Goal: Task Accomplishment & Management: Complete application form

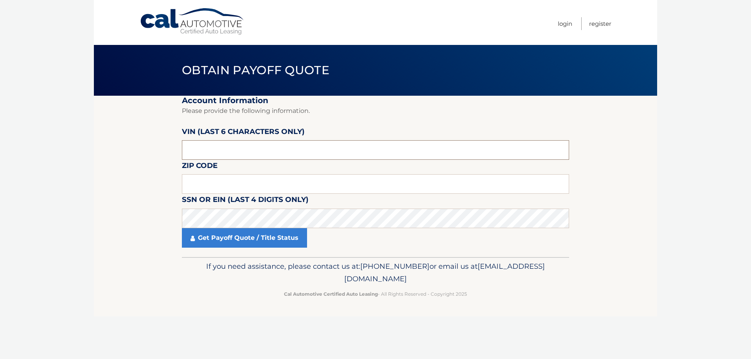
drag, startPoint x: 214, startPoint y: 151, endPoint x: 178, endPoint y: 151, distance: 35.2
click at [185, 154] on input "text" at bounding box center [375, 150] width 387 height 20
type input "314949"
click button "For Originating Dealer" at bounding box center [0, 0] width 0 height 0
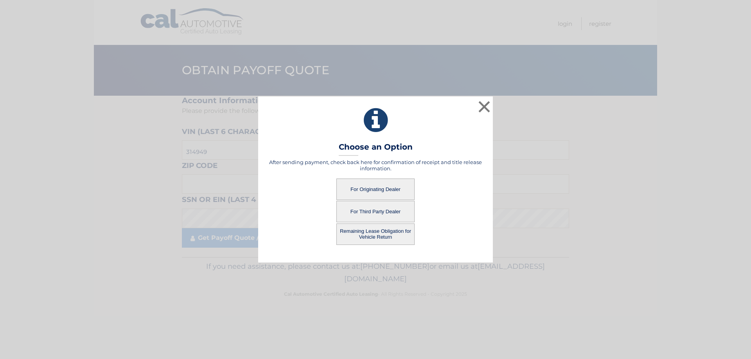
click at [493, 110] on div "× Choose an Option After sending payment, check back here for confirmation of r…" at bounding box center [375, 180] width 745 height 166
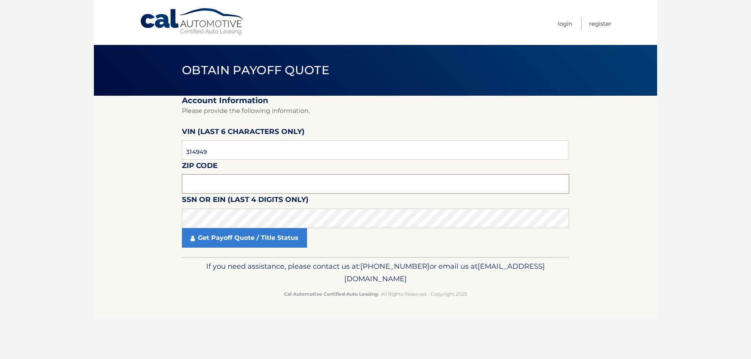
click at [277, 184] on input "text" at bounding box center [375, 184] width 387 height 20
click at [298, 182] on input "text" at bounding box center [375, 184] width 387 height 20
click at [198, 186] on input "text" at bounding box center [375, 184] width 387 height 20
type input "11777"
click button "For Originating Dealer" at bounding box center [0, 0] width 0 height 0
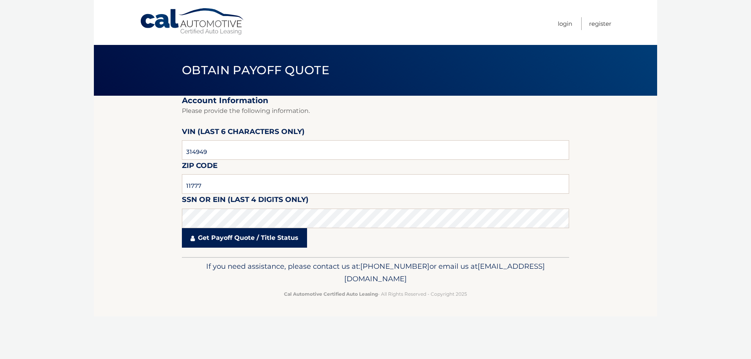
click at [220, 245] on link "Get Payoff Quote / Title Status" at bounding box center [244, 238] width 125 height 20
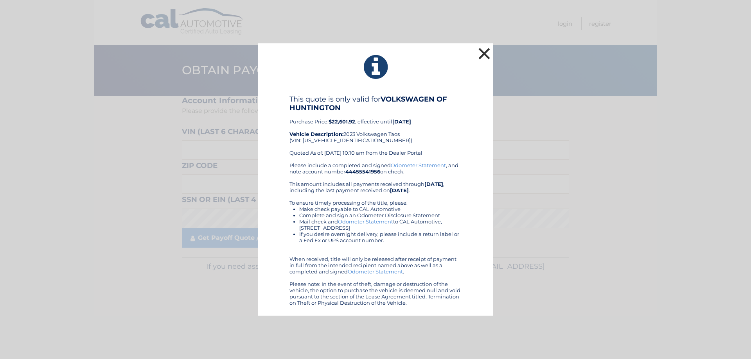
click at [488, 51] on button "×" at bounding box center [484, 54] width 16 height 16
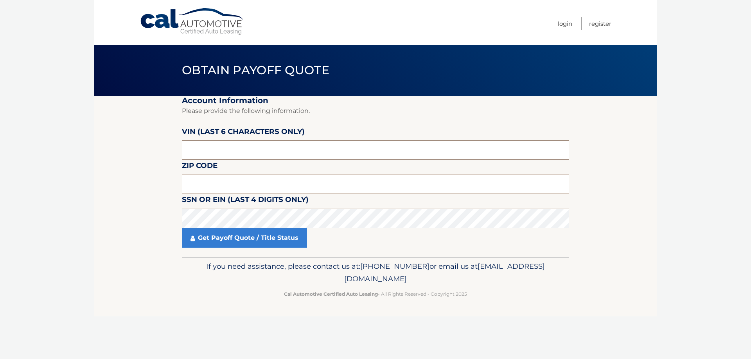
drag, startPoint x: 232, startPoint y: 147, endPoint x: 144, endPoint y: 158, distance: 88.0
click at [144, 158] on section "Account Information Please provide the following information. VIN (last 6 chara…" at bounding box center [375, 177] width 563 height 162
click at [195, 154] on input "text" at bounding box center [375, 150] width 387 height 20
type input "030298"
click at [202, 183] on input "text" at bounding box center [375, 184] width 387 height 20
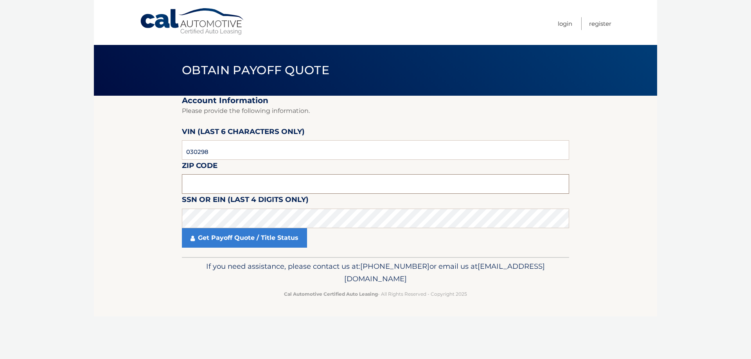
click at [232, 188] on input "text" at bounding box center [375, 184] width 387 height 20
click button "For Originating Dealer" at bounding box center [0, 0] width 0 height 0
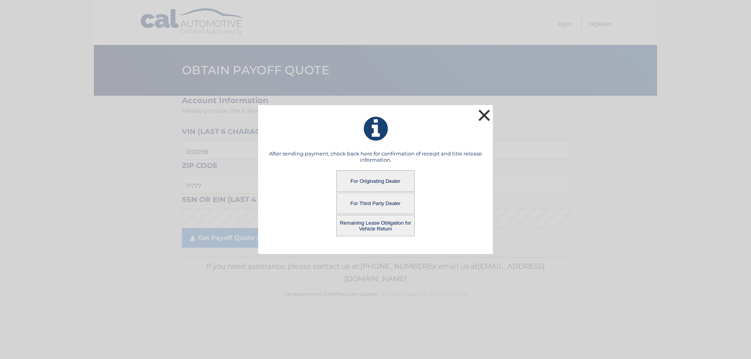
click at [491, 115] on button "×" at bounding box center [484, 116] width 16 height 16
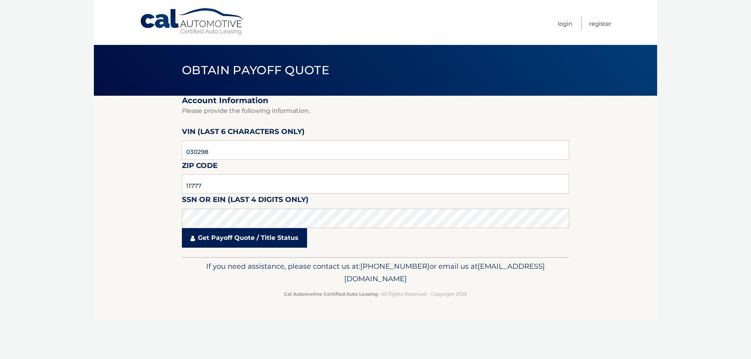
click at [202, 235] on link "Get Payoff Quote / Title Status" at bounding box center [244, 238] width 125 height 20
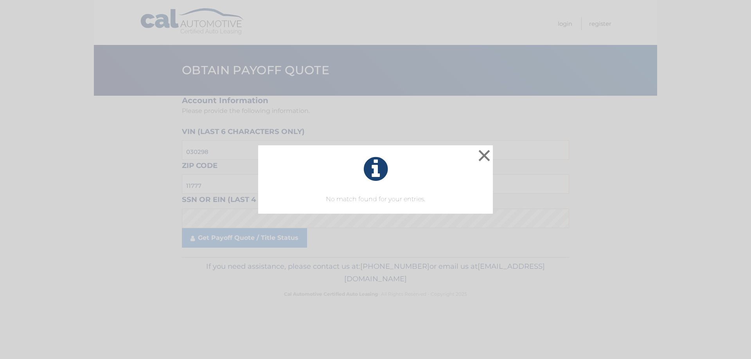
click at [493, 146] on div "× No match found for your entries. This is what you see on secong view" at bounding box center [375, 180] width 745 height 69
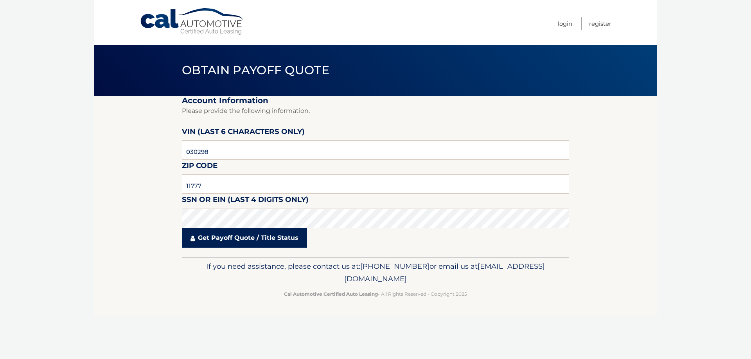
click at [216, 236] on link "Get Payoff Quote / Title Status" at bounding box center [244, 238] width 125 height 20
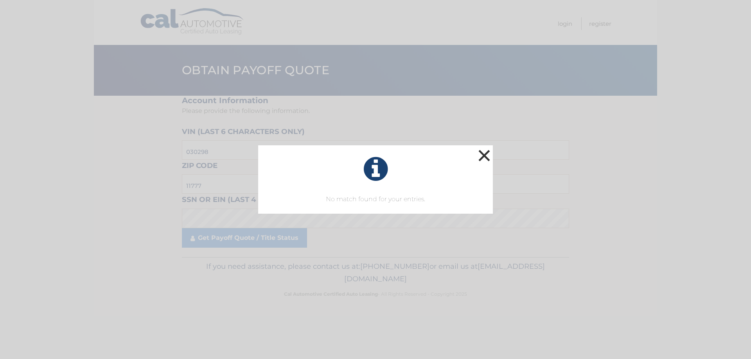
click at [484, 153] on button "×" at bounding box center [484, 156] width 16 height 16
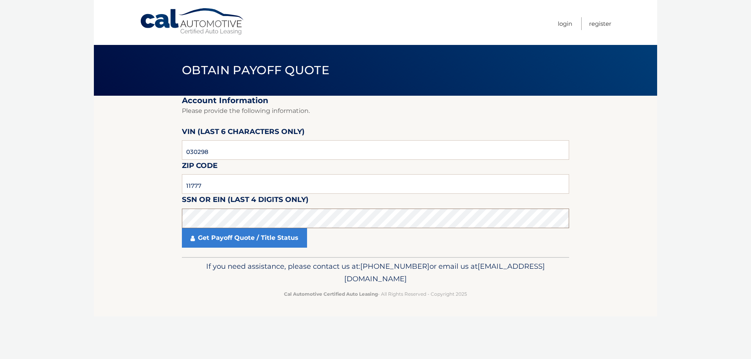
click at [153, 225] on section "Account Information Please provide the following information. VIN (last 6 chara…" at bounding box center [375, 177] width 563 height 162
drag, startPoint x: 211, startPoint y: 186, endPoint x: 106, endPoint y: 180, distance: 105.0
click at [106, 180] on section "Account Information Please provide the following information. VIN (last 6 chara…" at bounding box center [375, 177] width 563 height 162
type input "11777"
click at [241, 242] on link "Get Payoff Quote / Title Status" at bounding box center [244, 238] width 125 height 20
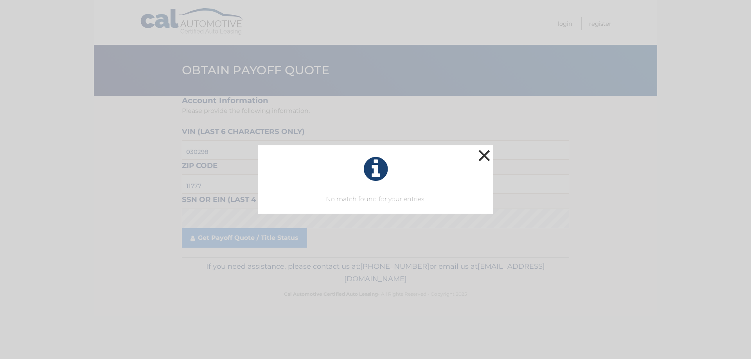
click at [482, 156] on button "×" at bounding box center [484, 156] width 16 height 16
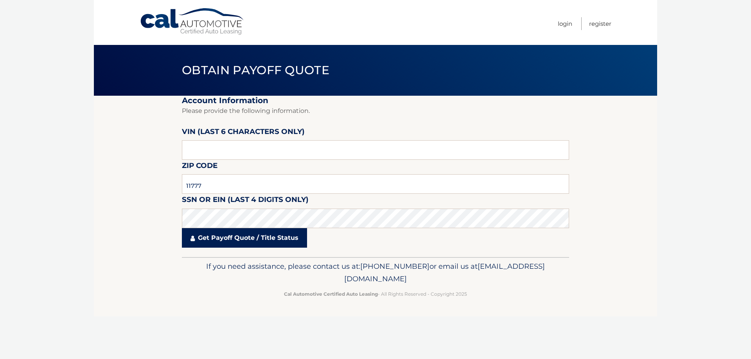
click at [261, 240] on link "Get Payoff Quote / Title Status" at bounding box center [244, 238] width 125 height 20
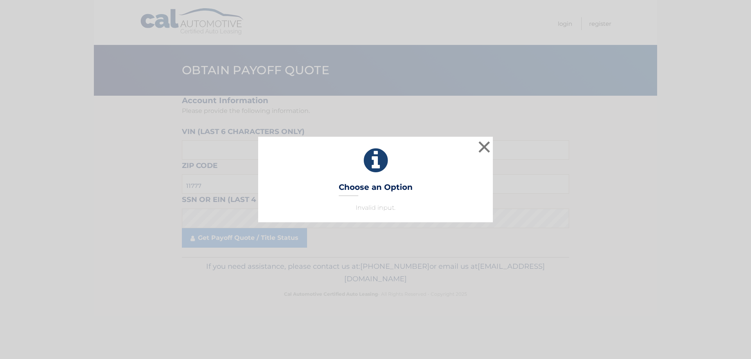
click at [385, 193] on h3 "Choose an Option" at bounding box center [376, 190] width 74 height 14
click at [281, 235] on div "× Choose an Option Invalid input. This is what you see on secong view Loading..." at bounding box center [375, 179] width 751 height 359
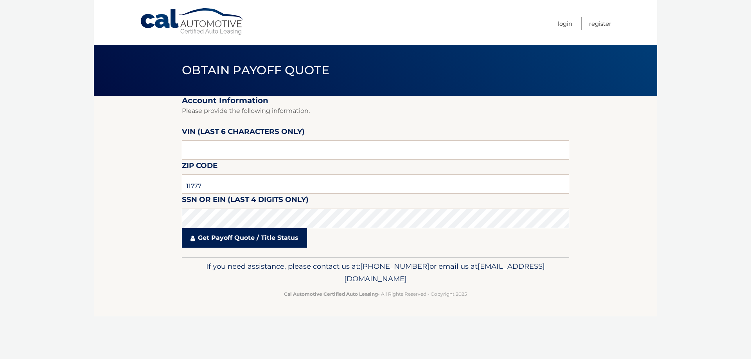
click at [269, 242] on link "Get Payoff Quote / Title Status" at bounding box center [244, 238] width 125 height 20
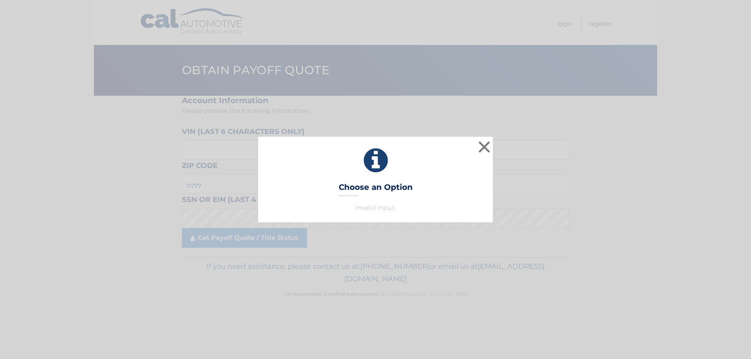
click at [401, 209] on p "Invalid input." at bounding box center [375, 207] width 215 height 9
click at [486, 146] on button "×" at bounding box center [484, 147] width 16 height 16
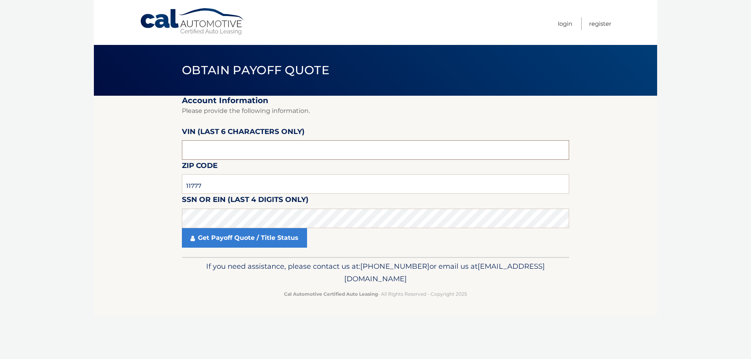
click at [234, 146] on input "text" at bounding box center [375, 150] width 387 height 20
drag, startPoint x: 233, startPoint y: 147, endPoint x: 170, endPoint y: 151, distance: 63.5
click at [170, 151] on section "Account Information Please provide the following information. VIN (last 6 chara…" at bounding box center [375, 177] width 563 height 162
click at [215, 153] on input "text" at bounding box center [375, 150] width 387 height 20
drag, startPoint x: 202, startPoint y: 153, endPoint x: 119, endPoint y: 142, distance: 83.6
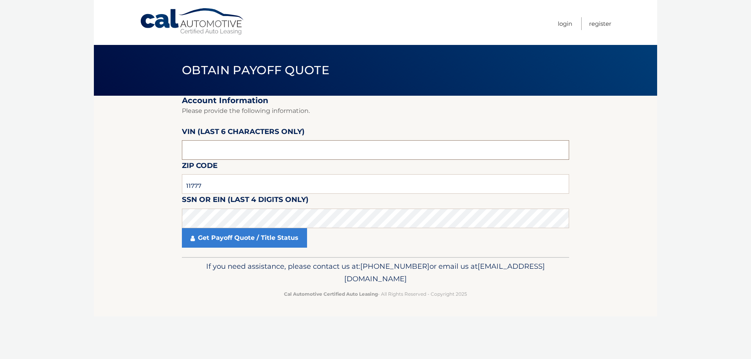
click at [124, 143] on section "Account Information Please provide the following information. VIN (last 6 chara…" at bounding box center [375, 177] width 563 height 162
type input "030298"
click button "For Originating Dealer" at bounding box center [0, 0] width 0 height 0
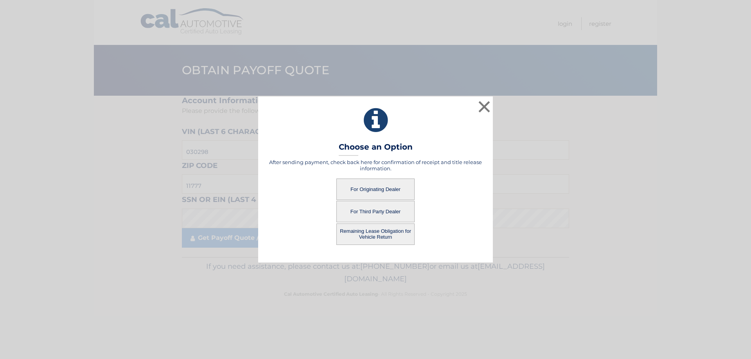
click at [379, 212] on button "For Third Party Dealer" at bounding box center [375, 212] width 78 height 22
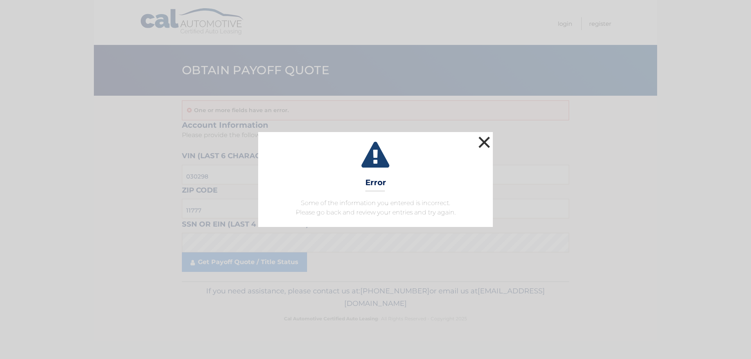
click at [481, 144] on button "×" at bounding box center [484, 143] width 16 height 16
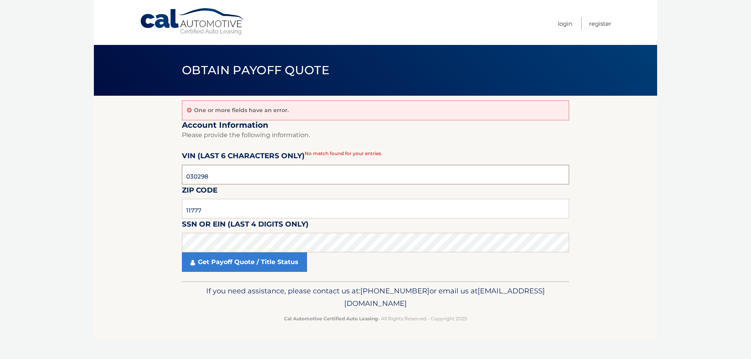
click at [221, 178] on input "030298" at bounding box center [375, 175] width 387 height 20
drag, startPoint x: 221, startPoint y: 178, endPoint x: 176, endPoint y: 182, distance: 45.6
click at [176, 182] on section "One or more fields have an error. Account Information Please provide the follow…" at bounding box center [375, 189] width 563 height 186
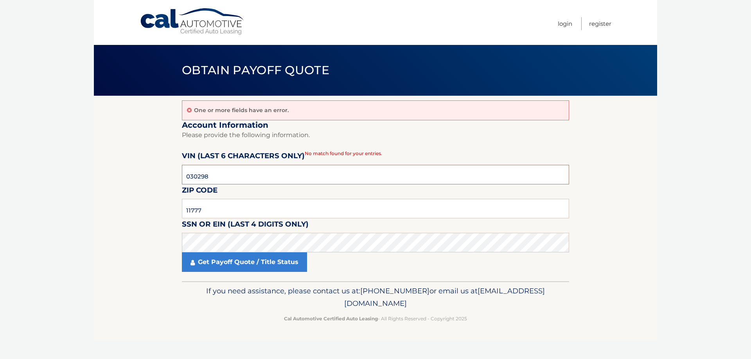
click at [205, 183] on input "030298" at bounding box center [375, 175] width 387 height 20
drag, startPoint x: 212, startPoint y: 178, endPoint x: 167, endPoint y: 180, distance: 45.4
click at [167, 180] on section "One or more fields have an error. Account Information Please provide the follow…" at bounding box center [375, 189] width 563 height 186
type input "030298"
type input "11777"
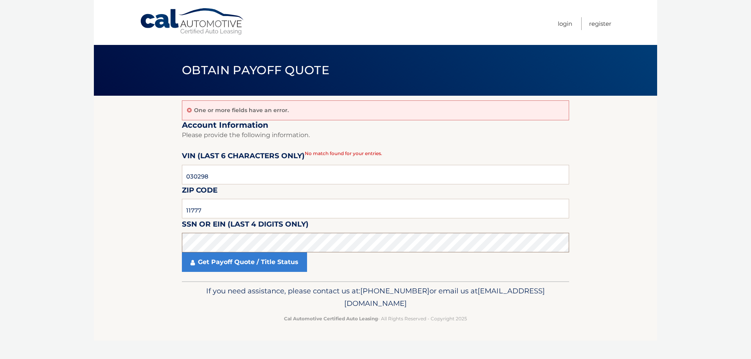
drag, startPoint x: 226, startPoint y: 205, endPoint x: 109, endPoint y: 248, distance: 125.2
click at [109, 248] on section "One or more fields have an error. Account Information Please provide the follow…" at bounding box center [375, 189] width 563 height 186
click button "For Originating Dealer" at bounding box center [0, 0] width 0 height 0
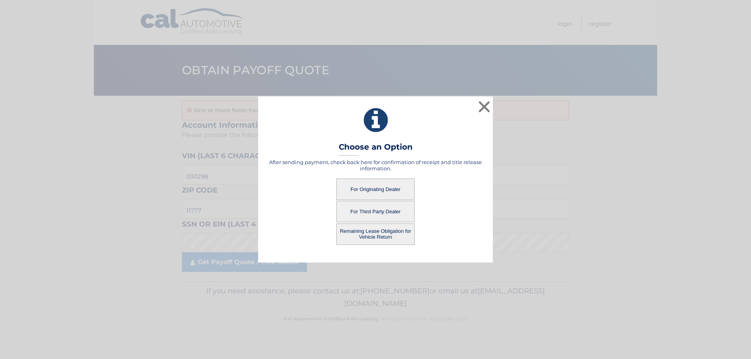
click at [388, 213] on button "For Third Party Dealer" at bounding box center [375, 212] width 78 height 22
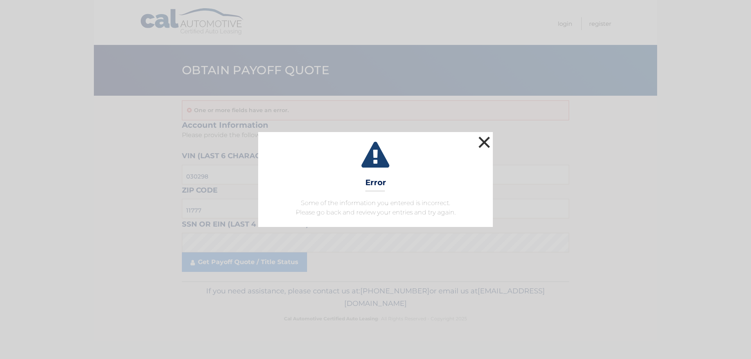
click at [483, 141] on button "×" at bounding box center [484, 143] width 16 height 16
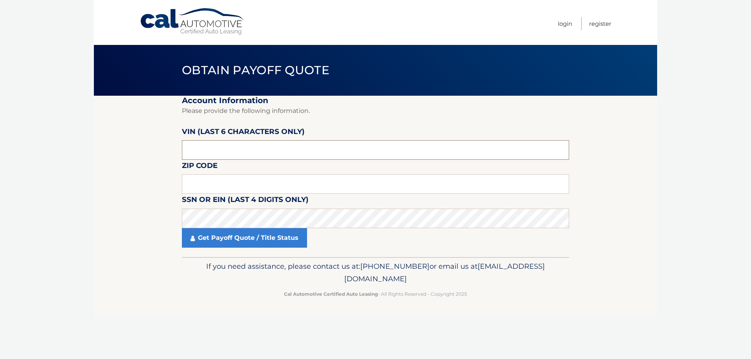
click at [233, 146] on input "text" at bounding box center [375, 150] width 387 height 20
drag, startPoint x: 208, startPoint y: 149, endPoint x: 168, endPoint y: 151, distance: 40.7
click at [168, 151] on section "Account Information Please provide the following information. VIN (last 6 chara…" at bounding box center [375, 177] width 563 height 162
click at [191, 148] on input "text" at bounding box center [375, 150] width 387 height 20
drag, startPoint x: 212, startPoint y: 153, endPoint x: 160, endPoint y: 165, distance: 53.4
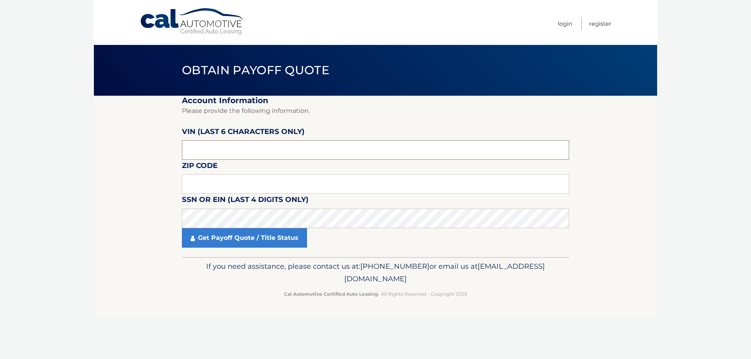
click at [159, 165] on section "Account Information Please provide the following information. VIN (last 6 chara…" at bounding box center [375, 177] width 563 height 162
type input "030298"
type input "11777"
click button "For Originating Dealer" at bounding box center [0, 0] width 0 height 0
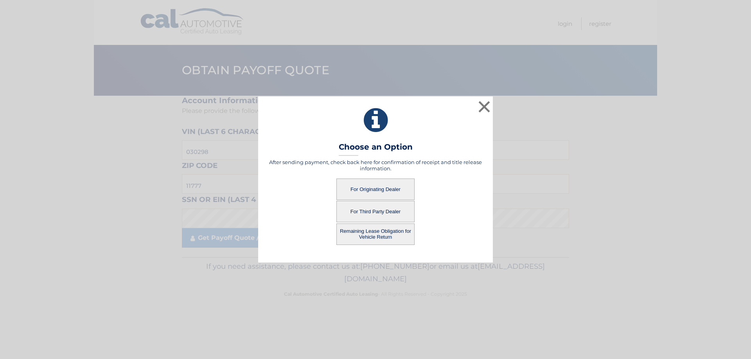
click at [354, 216] on button "For Third Party Dealer" at bounding box center [375, 212] width 78 height 22
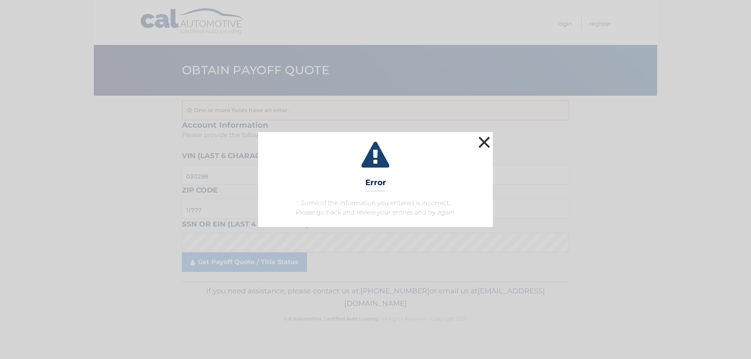
click at [479, 144] on button "×" at bounding box center [484, 143] width 16 height 16
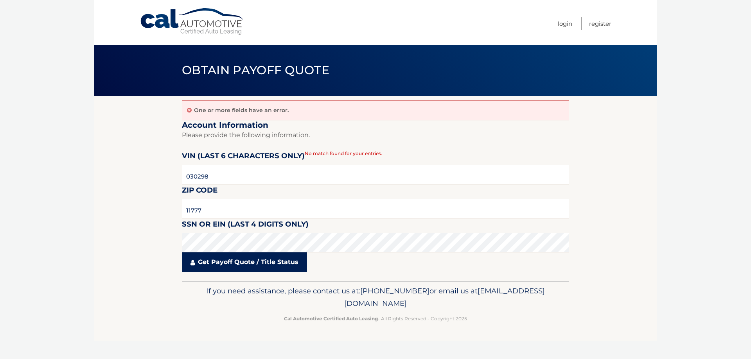
click at [236, 260] on link "Get Payoff Quote / Title Status" at bounding box center [244, 263] width 125 height 20
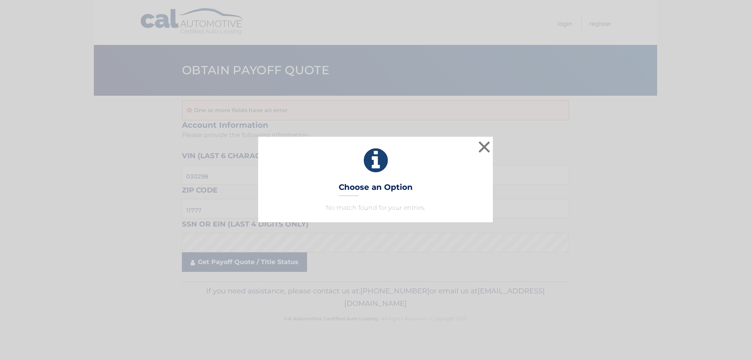
click at [241, 266] on div "× Choose an Option No match found for your entries. This is what you see on sec…" at bounding box center [375, 179] width 751 height 359
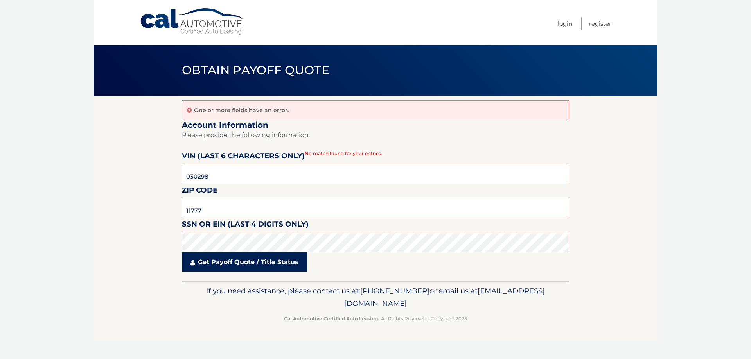
click at [250, 264] on link "Get Payoff Quote / Title Status" at bounding box center [244, 263] width 125 height 20
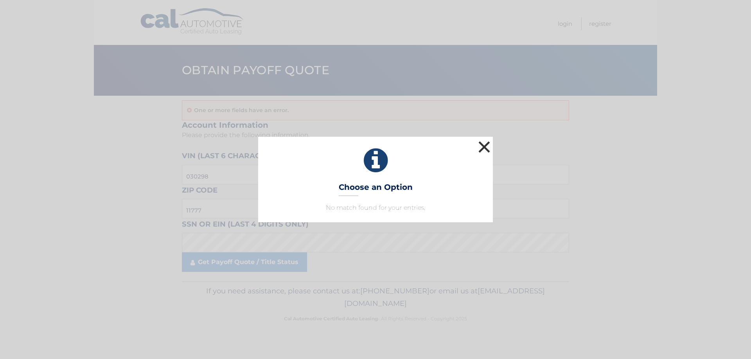
click at [491, 143] on button "×" at bounding box center [484, 147] width 16 height 16
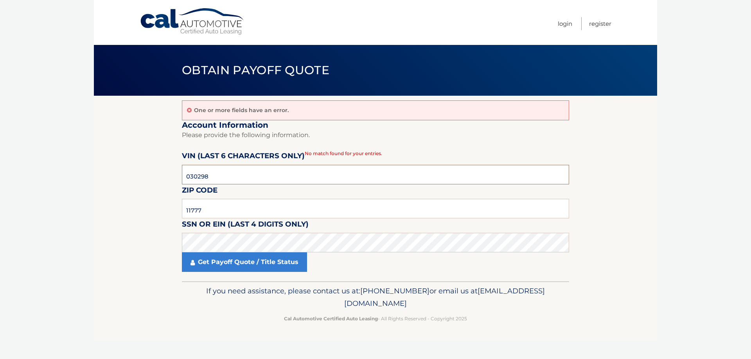
drag, startPoint x: 259, startPoint y: 176, endPoint x: 171, endPoint y: 173, distance: 88.4
click at [171, 173] on section "One or more fields have an error. Account Information Please provide the follow…" at bounding box center [375, 189] width 563 height 186
click at [275, 174] on input "030298" at bounding box center [375, 175] width 387 height 20
drag, startPoint x: 266, startPoint y: 175, endPoint x: 98, endPoint y: 177, distance: 168.2
click at [97, 179] on section "One or more fields have an error. Account Information Please provide the follow…" at bounding box center [375, 189] width 563 height 186
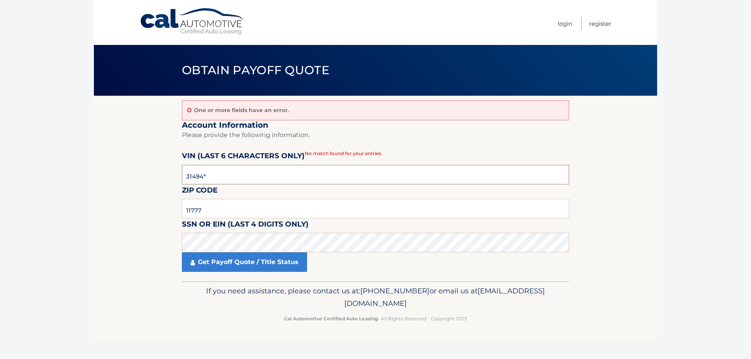
type input "314949"
click button "For Originating Dealer" at bounding box center [0, 0] width 0 height 0
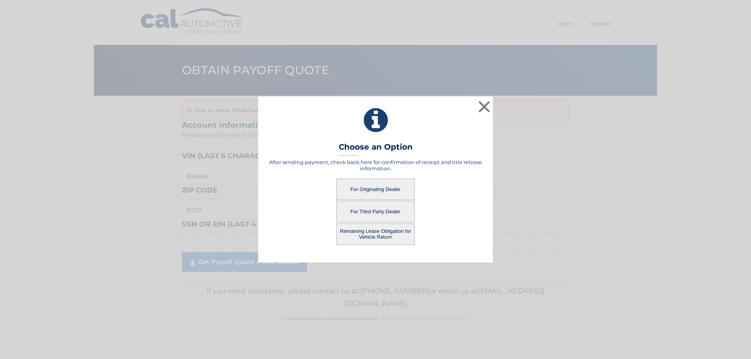
click at [349, 212] on button "For Third Party Dealer" at bounding box center [375, 212] width 78 height 22
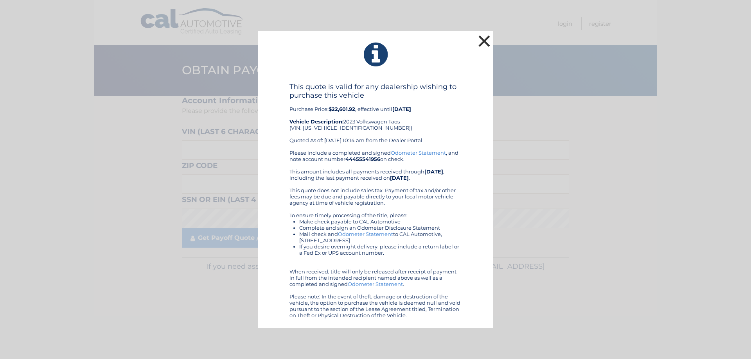
click at [486, 41] on button "×" at bounding box center [484, 41] width 16 height 16
